Goal: Find specific page/section: Find specific page/section

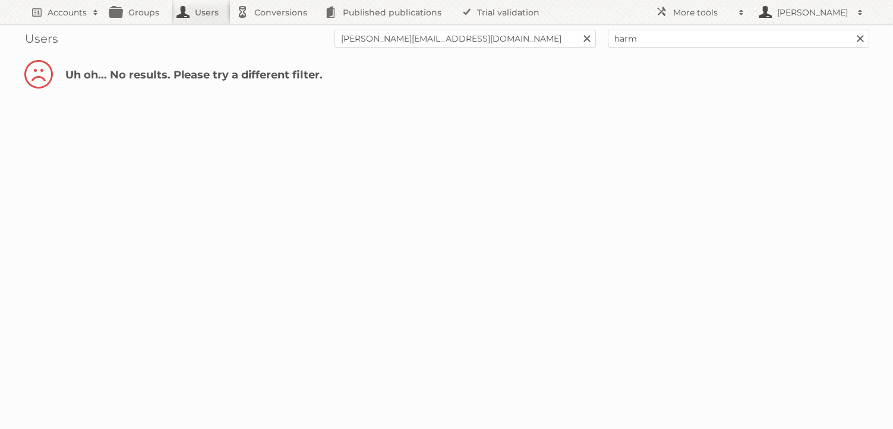
click at [859, 11] on span at bounding box center [860, 13] width 18 height 12
click at [743, 11] on span at bounding box center [742, 13] width 18 height 12
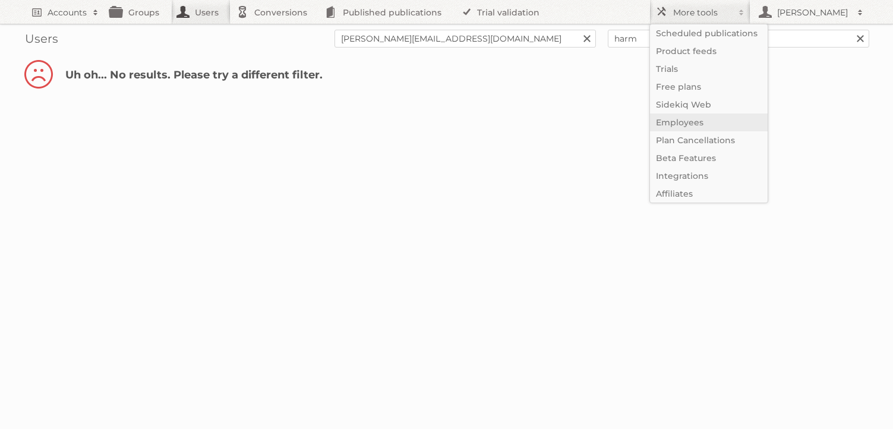
click at [698, 122] on link "Employees" at bounding box center [709, 122] width 118 height 18
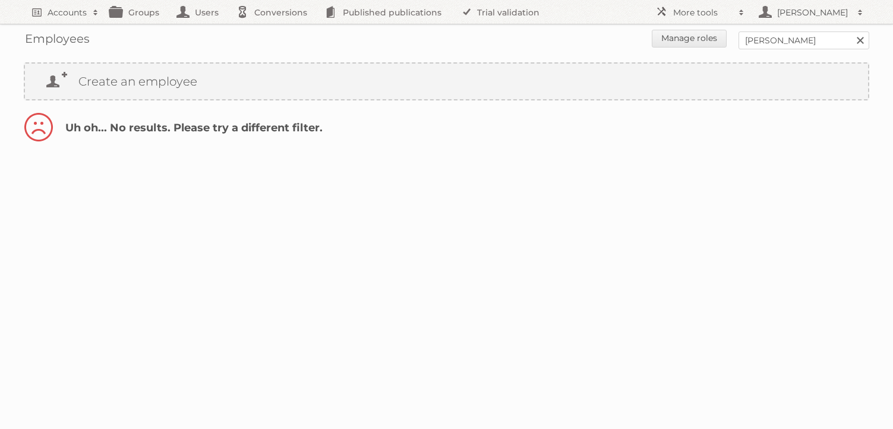
click at [862, 41] on link at bounding box center [860, 40] width 18 height 18
